Goal: Task Accomplishment & Management: Manage account settings

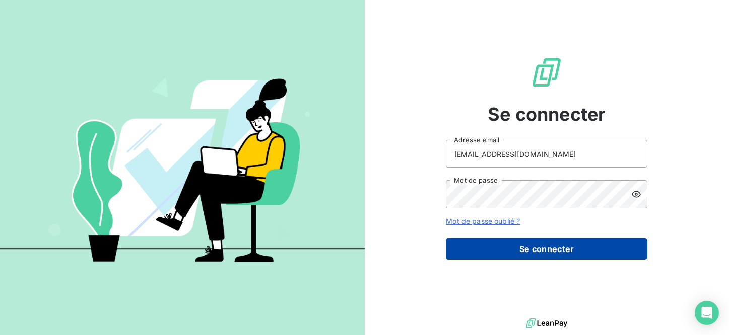
click at [549, 248] on button "Se connecter" at bounding box center [546, 249] width 201 height 21
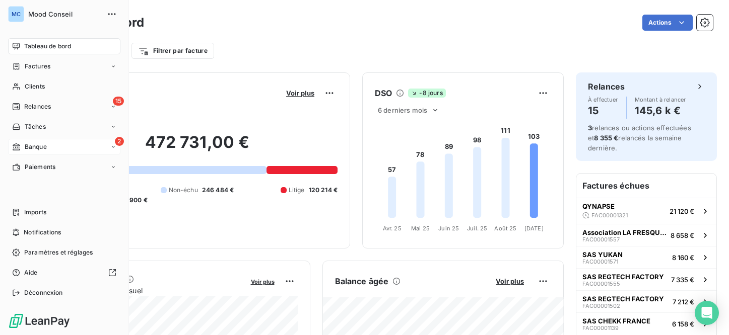
click at [19, 149] on icon at bounding box center [16, 147] width 9 height 8
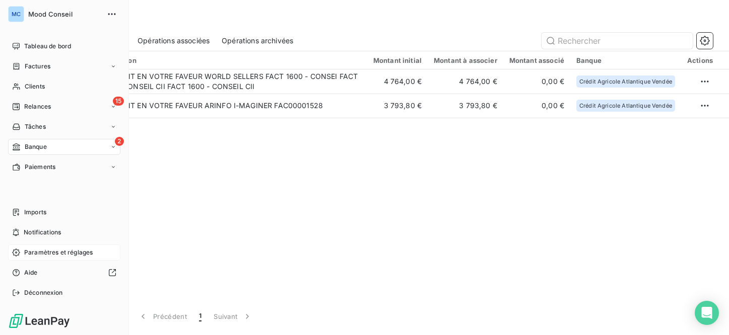
click at [63, 254] on span "Paramètres et réglages" at bounding box center [58, 252] width 68 height 9
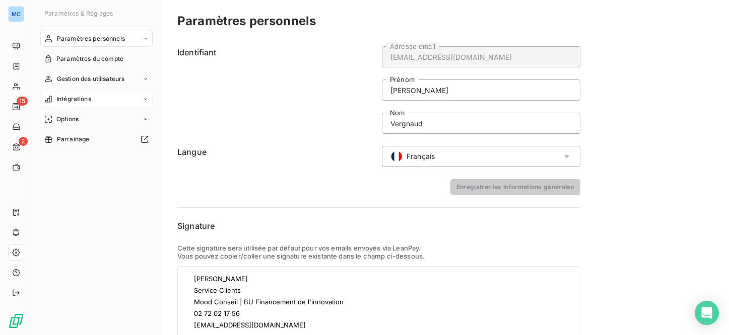
click at [77, 102] on span "Intégrations" at bounding box center [73, 99] width 35 height 9
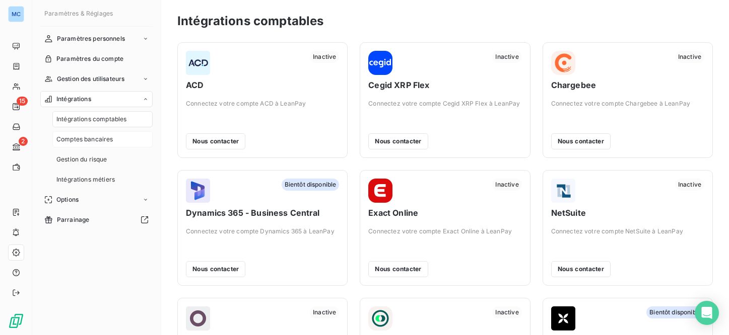
click at [97, 138] on span "Comptes bancaires" at bounding box center [84, 139] width 57 height 9
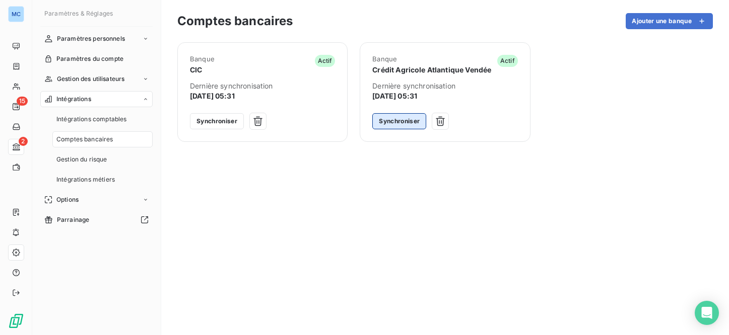
click at [400, 122] on button "Synchroniser" at bounding box center [399, 121] width 54 height 16
